Goal: Information Seeking & Learning: Learn about a topic

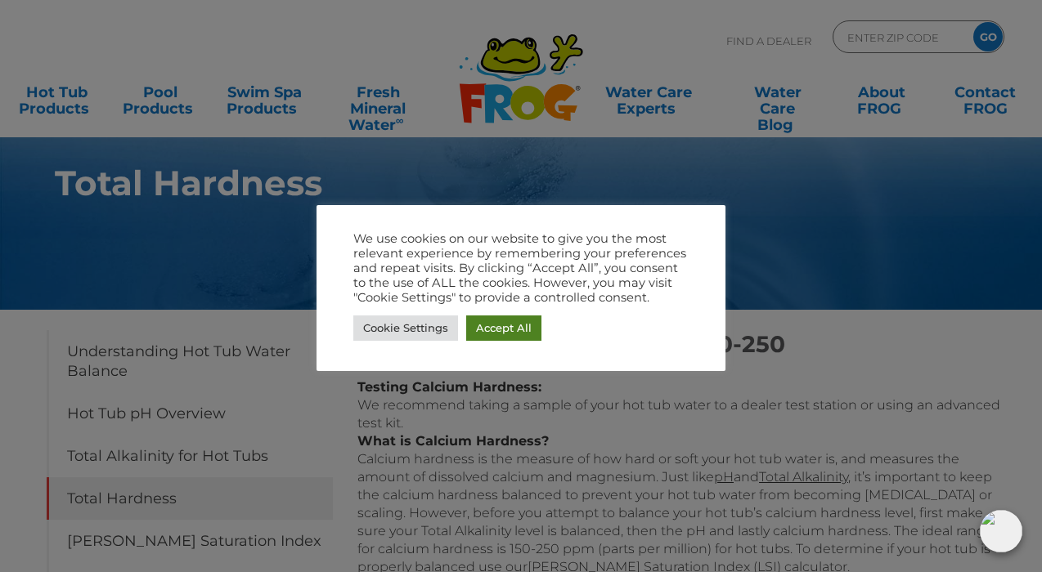
click at [508, 329] on link "Accept All" at bounding box center [503, 328] width 75 height 25
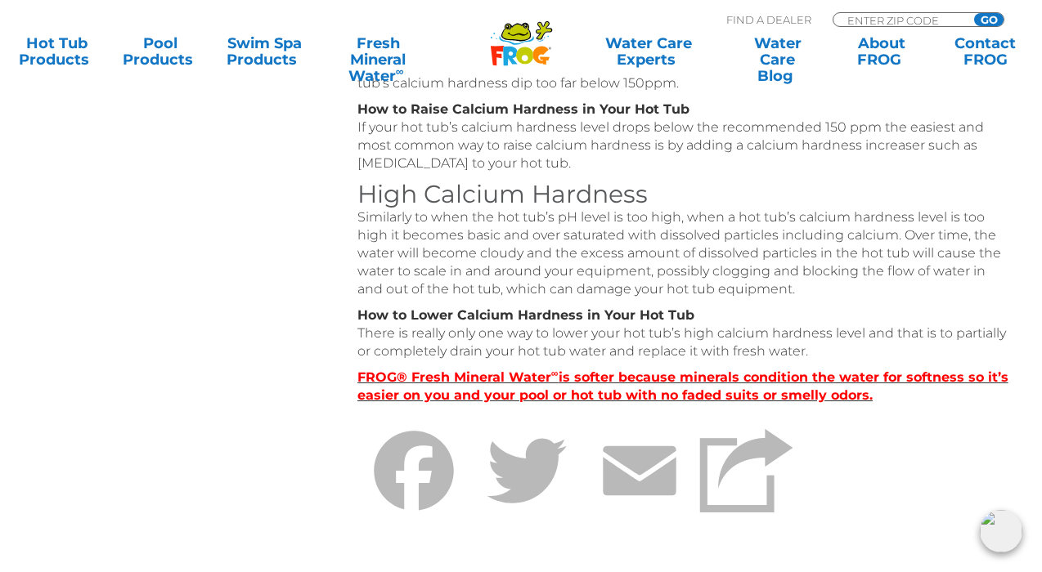
scroll to position [866, 0]
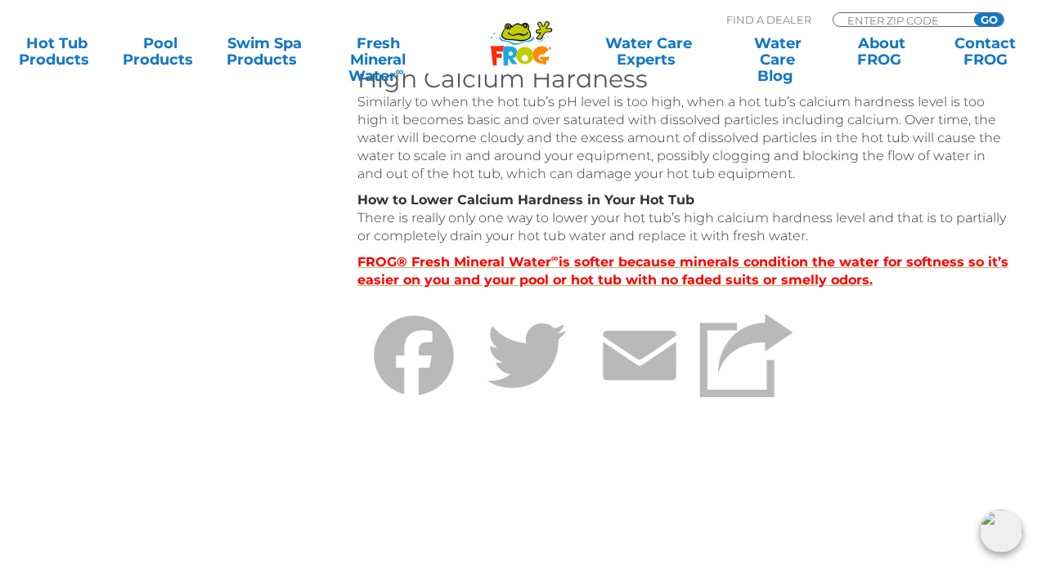
click at [697, 268] on strong "FROG® Fresh Mineral Water ∞ is softer because minerals condition the water for …" at bounding box center [682, 271] width 651 height 34
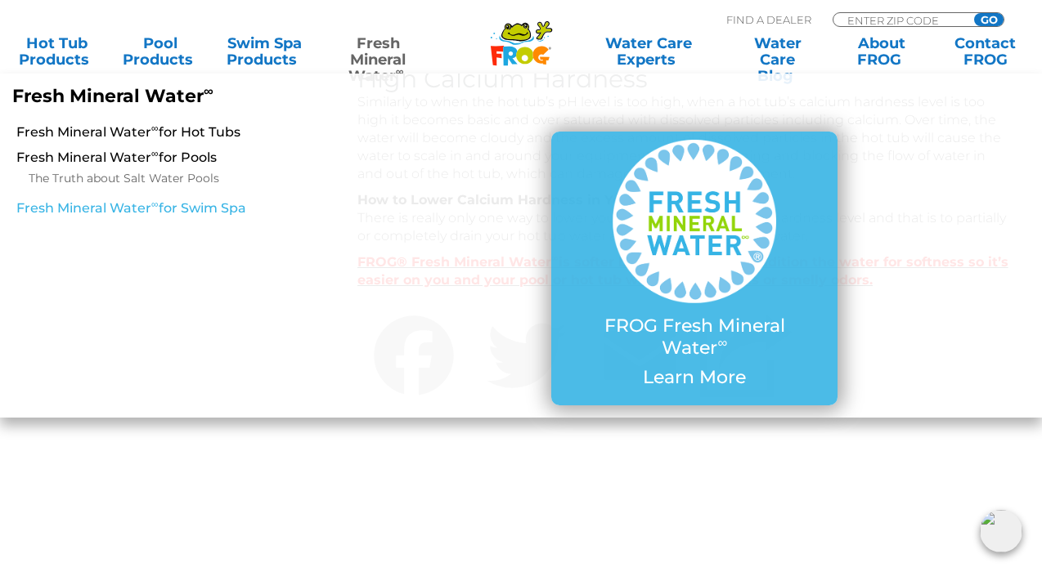
click at [216, 211] on link "Fresh Mineral Water ∞ for Swim Spa" at bounding box center [181, 208] width 331 height 18
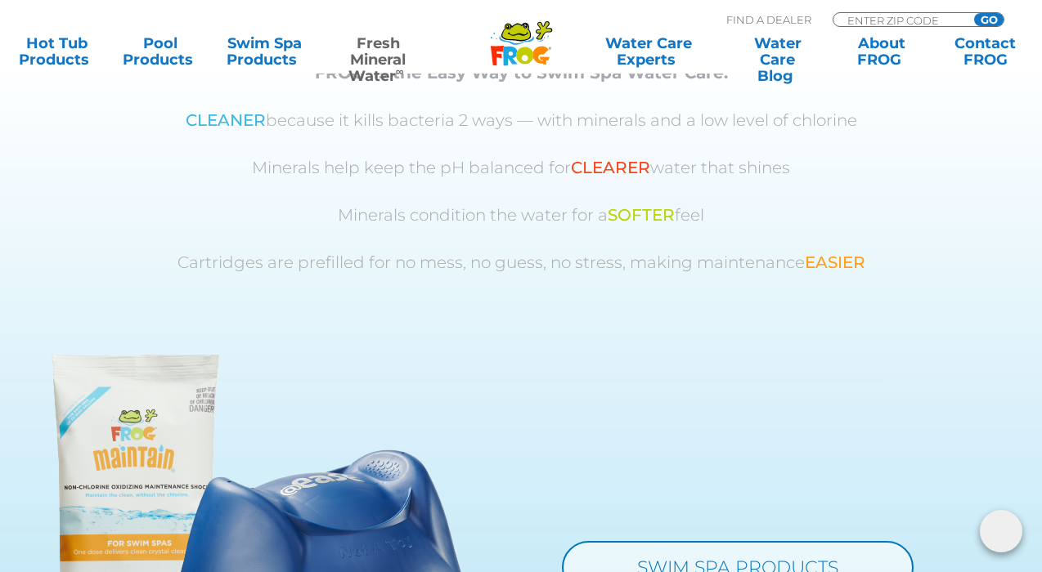
scroll to position [1181, 0]
